Goal: Information Seeking & Learning: Learn about a topic

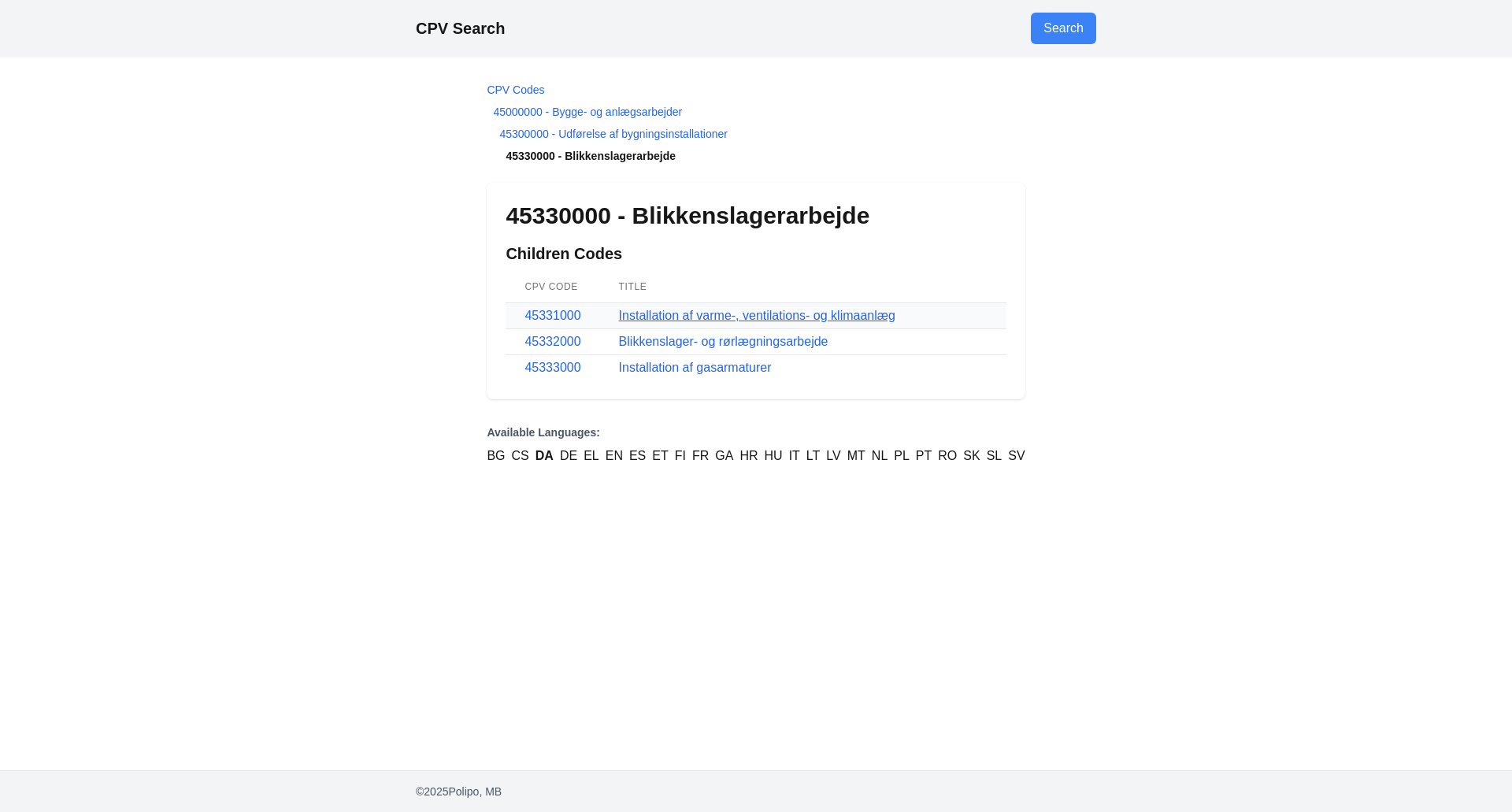
click at [672, 320] on link "Installation af varme-, ventilations- og klimaanlæg" at bounding box center [757, 315] width 276 height 13
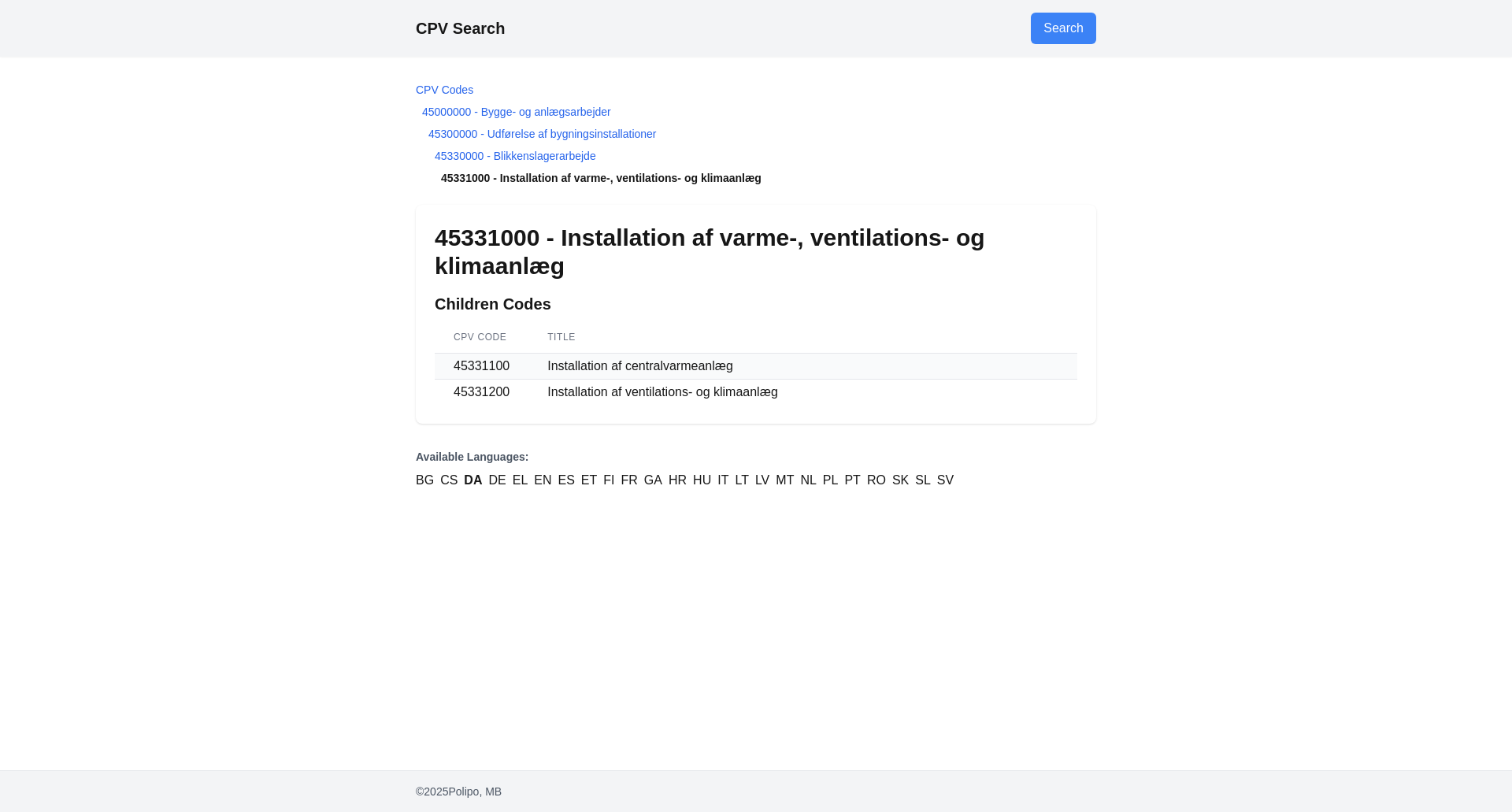
click at [640, 367] on td "Installation af centralvarmeanlæg" at bounding box center [803, 367] width 548 height 26
click at [638, 390] on td "Installation af ventilations- og klimaanlæg" at bounding box center [803, 393] width 548 height 26
click at [490, 393] on td "45331200" at bounding box center [482, 393] width 93 height 26
click at [525, 398] on td "45331200" at bounding box center [482, 393] width 93 height 26
